Goal: Information Seeking & Learning: Check status

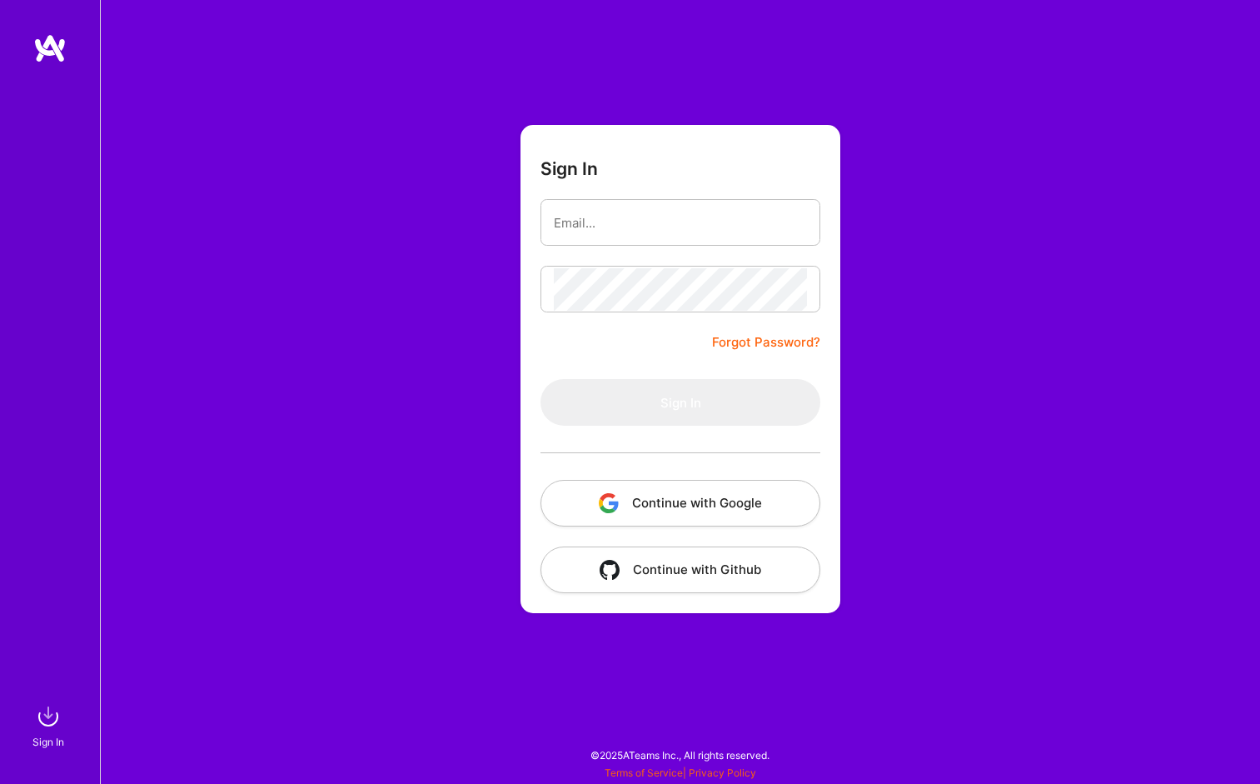
click at [700, 497] on button "Continue with Google" at bounding box center [680, 503] width 280 height 47
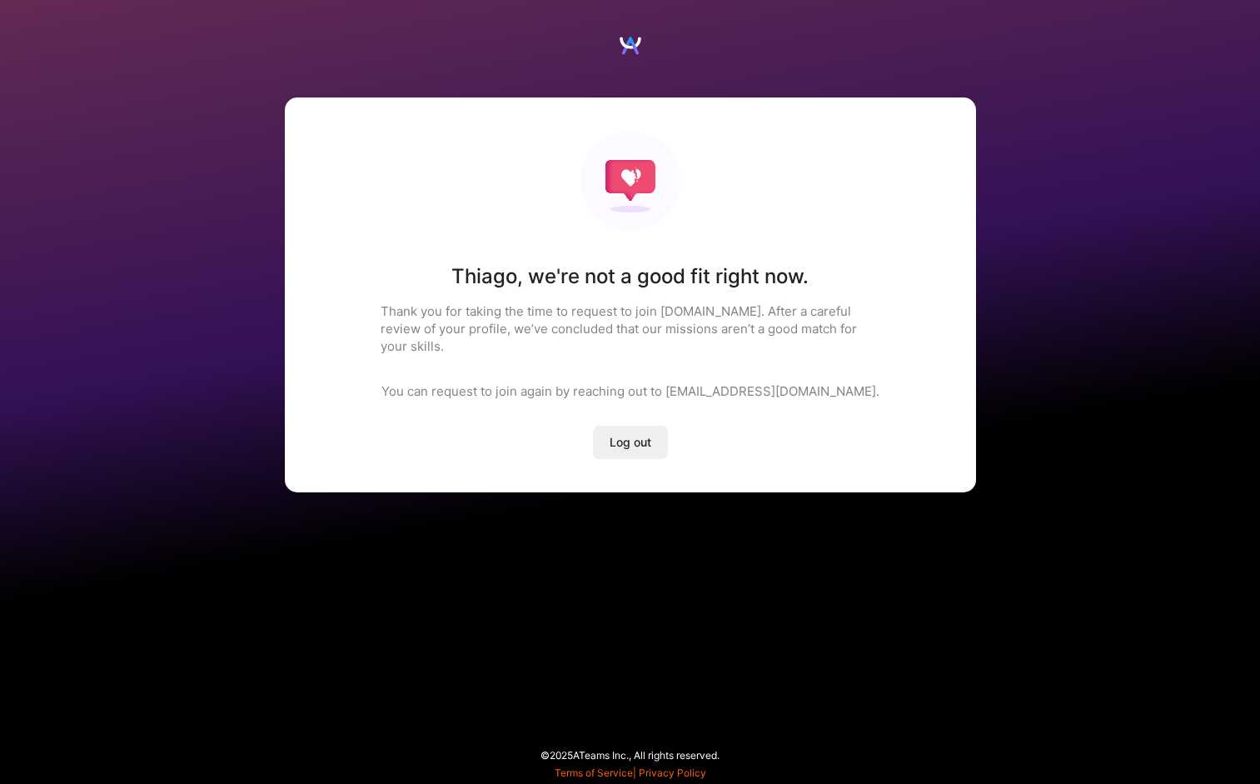
click at [490, 207] on div "Thiago , we're not a good fit right now. Thank you for taking the time to reque…" at bounding box center [630, 294] width 691 height 395
drag, startPoint x: 585, startPoint y: 281, endPoint x: 820, endPoint y: 277, distance: 235.7
click at [782, 285] on h1 "Thiago , we're not a good fit right now." at bounding box center [629, 276] width 357 height 25
click at [829, 266] on div "Thiago , we're not a good fit right now. Thank you for taking the time to reque…" at bounding box center [630, 294] width 691 height 395
drag, startPoint x: 580, startPoint y: 288, endPoint x: 540, endPoint y: 294, distance: 40.4
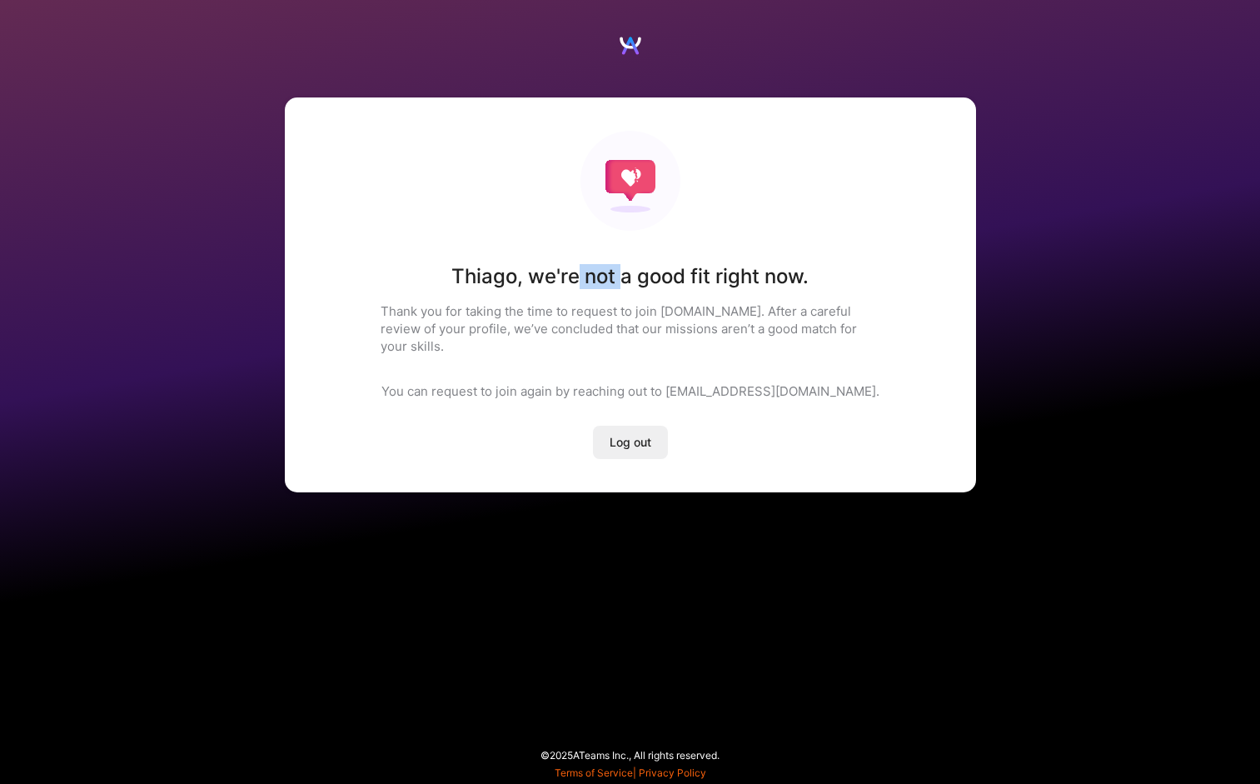
click at [621, 286] on div "Thiago , we're not a good fit right now. Thank you for taking the time to reque…" at bounding box center [630, 294] width 691 height 395
click at [432, 301] on div "Thiago , we're not a good fit right now. Thank you for taking the time to reque…" at bounding box center [630, 294] width 691 height 395
drag, startPoint x: 449, startPoint y: 313, endPoint x: 767, endPoint y: 304, distance: 318.2
click at [767, 304] on p "Thank you for taking the time to request to join [DOMAIN_NAME]. After a careful…" at bounding box center [631, 328] width 500 height 52
click at [884, 300] on div "Thiago , we're not a good fit right now. Thank you for taking the time to reque…" at bounding box center [630, 294] width 691 height 395
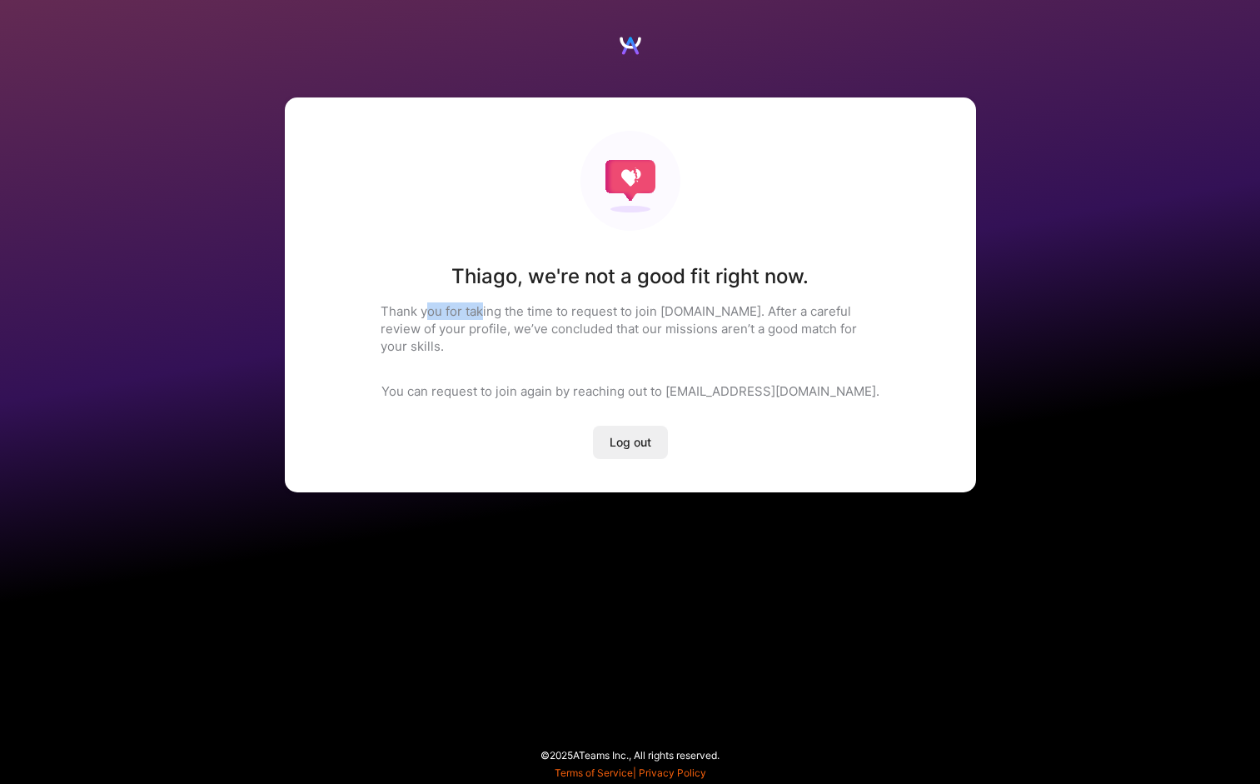
drag, startPoint x: 474, startPoint y: 301, endPoint x: 588, endPoint y: 323, distance: 116.1
click at [482, 303] on div "Thiago , we're not a good fit right now. Thank you for taking the time to reque…" at bounding box center [630, 294] width 691 height 395
drag, startPoint x: 622, startPoint y: 321, endPoint x: 729, endPoint y: 321, distance: 107.4
click at [634, 317] on p "Thank you for taking the time to request to join [DOMAIN_NAME]. After a careful…" at bounding box center [631, 328] width 500 height 52
click at [824, 317] on p "Thank you for taking the time to request to join [DOMAIN_NAME]. After a careful…" at bounding box center [631, 328] width 500 height 52
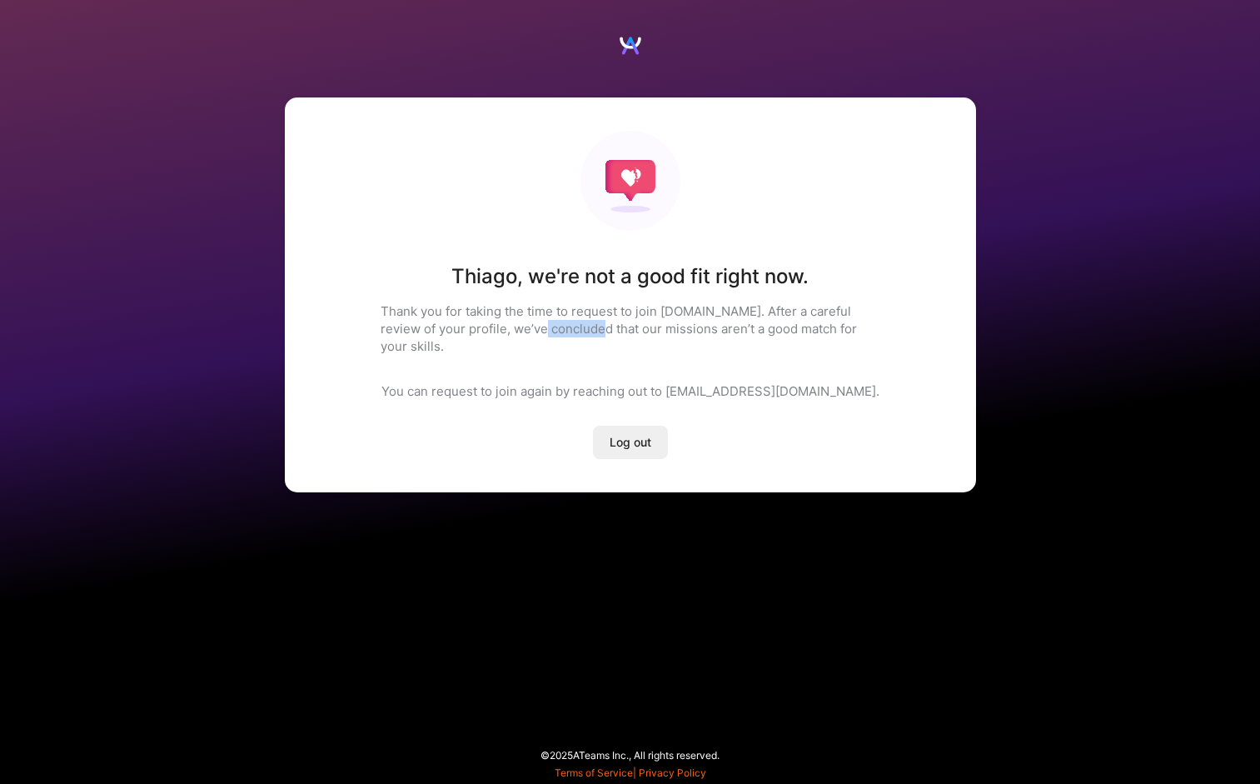
drag, startPoint x: 530, startPoint y: 330, endPoint x: 614, endPoint y: 326, distance: 83.4
click at [583, 326] on p "Thank you for taking the time to request to join [DOMAIN_NAME]. After a careful…" at bounding box center [631, 328] width 500 height 52
click at [680, 323] on p "Thank you for taking the time to request to join [DOMAIN_NAME]. After a careful…" at bounding box center [631, 328] width 500 height 52
click at [681, 332] on p "Thank you for taking the time to request to join [DOMAIN_NAME]. After a careful…" at bounding box center [631, 328] width 500 height 52
drag, startPoint x: 645, startPoint y: 333, endPoint x: 677, endPoint y: 331, distance: 31.7
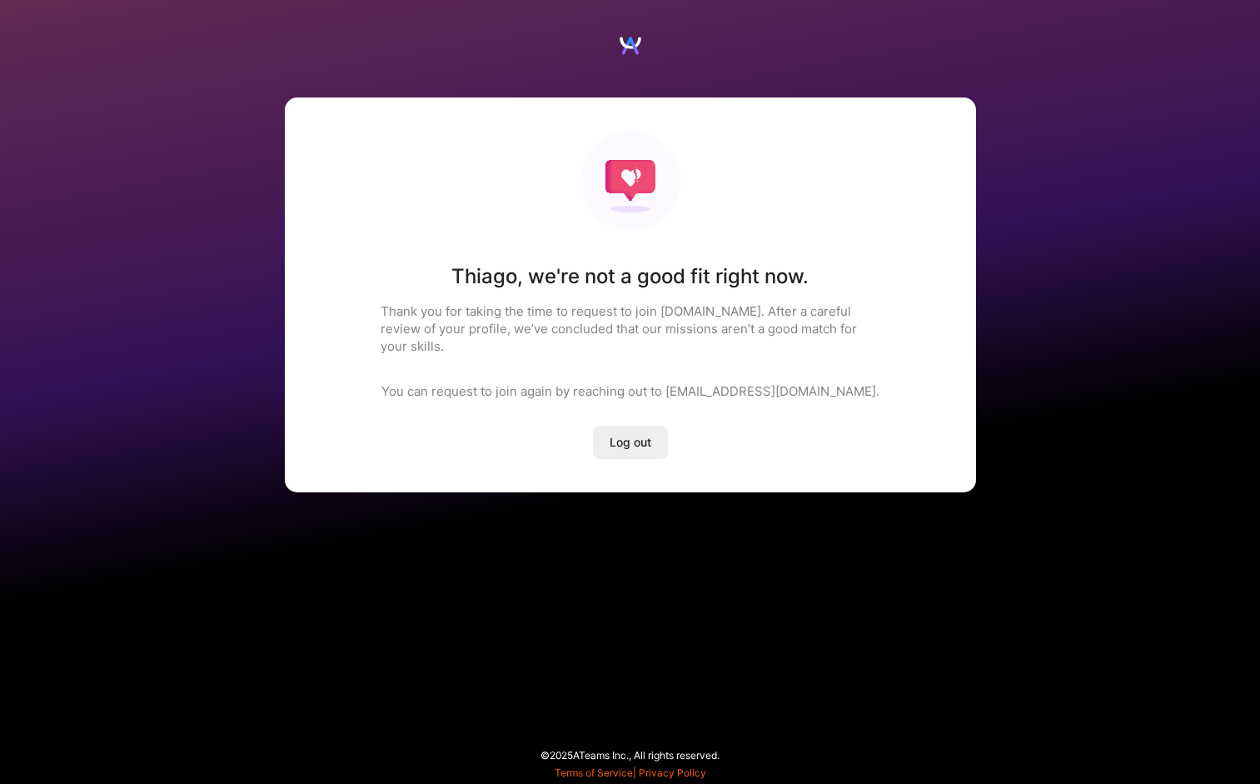
click at [645, 332] on p "Thank you for taking the time to request to join [DOMAIN_NAME]. After a careful…" at bounding box center [631, 328] width 500 height 52
drag, startPoint x: 743, startPoint y: 327, endPoint x: 852, endPoint y: 326, distance: 109.1
click at [845, 329] on p "Thank you for taking the time to request to join [DOMAIN_NAME]. After a careful…" at bounding box center [631, 328] width 500 height 52
click at [821, 227] on div "Thiago , we're not a good fit right now. Thank you for taking the time to reque…" at bounding box center [630, 294] width 691 height 395
click at [635, 46] on img at bounding box center [630, 45] width 25 height 25
